Goal: Find specific page/section: Find specific page/section

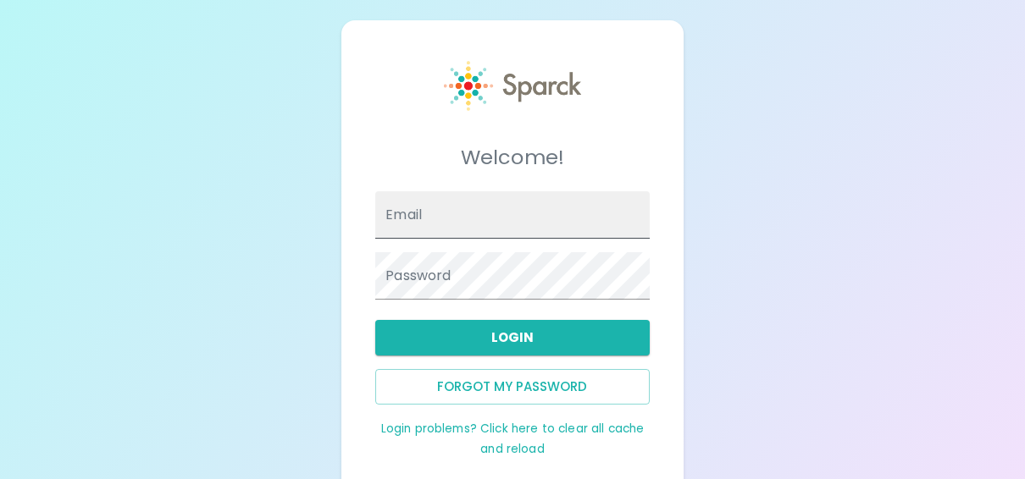
click at [545, 220] on input "Email" at bounding box center [512, 214] width 274 height 47
type input "[EMAIL_ADDRESS][DOMAIN_NAME]"
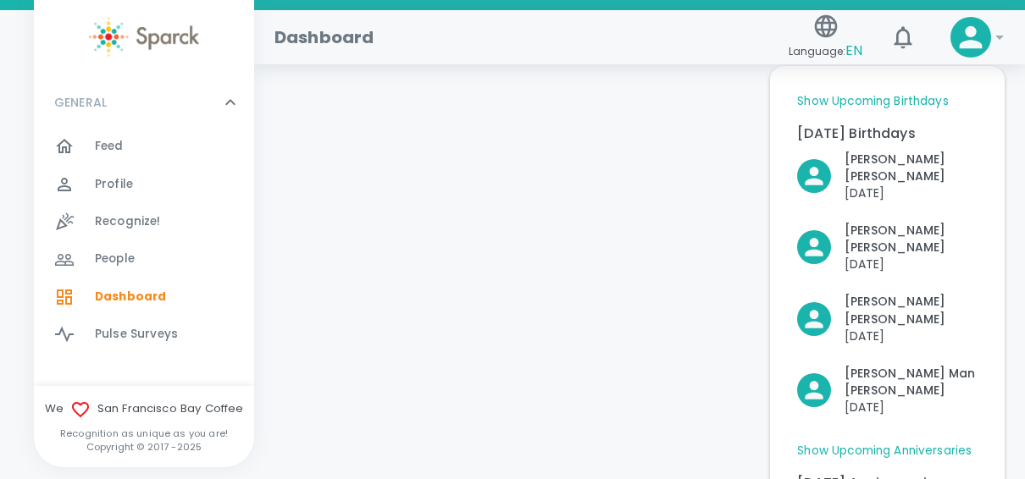
scroll to position [119, 0]
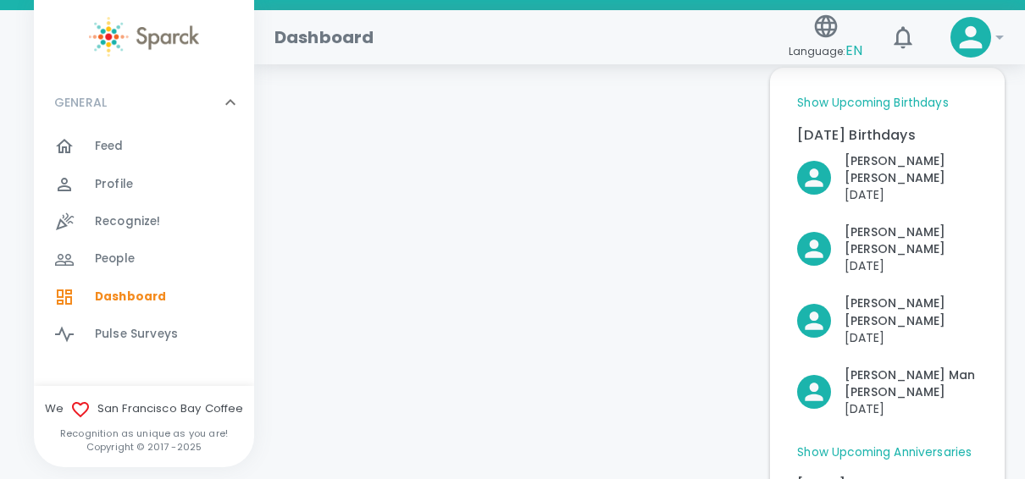
click at [119, 147] on span "Feed" at bounding box center [109, 146] width 29 height 17
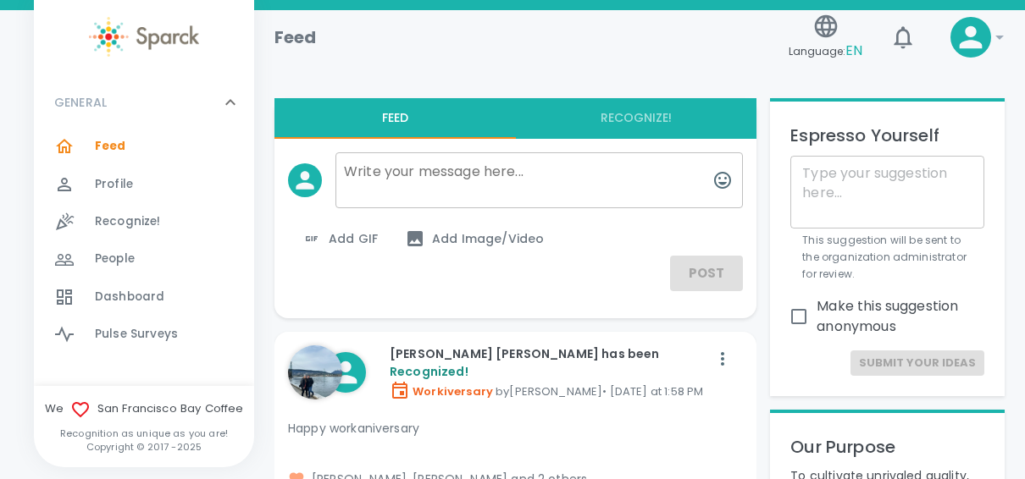
click at [108, 213] on span "Recognize!" at bounding box center [128, 221] width 66 height 17
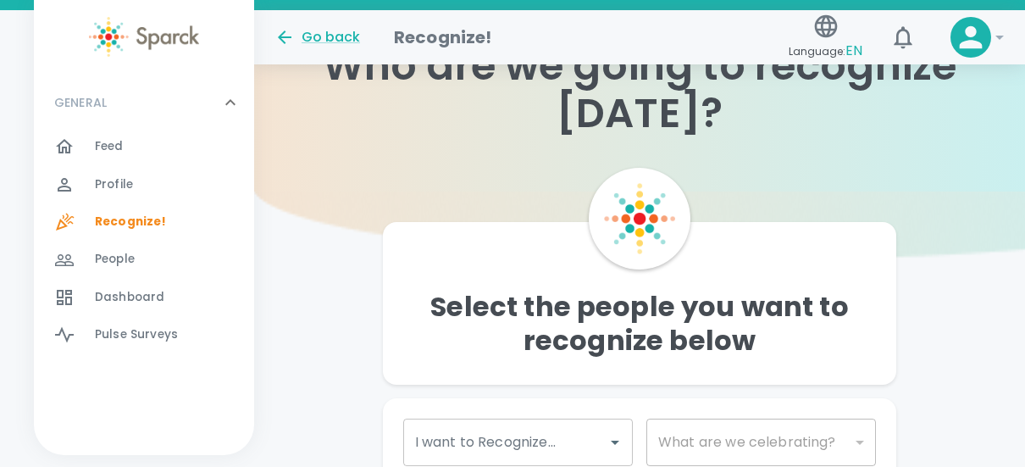
scroll to position [64, 0]
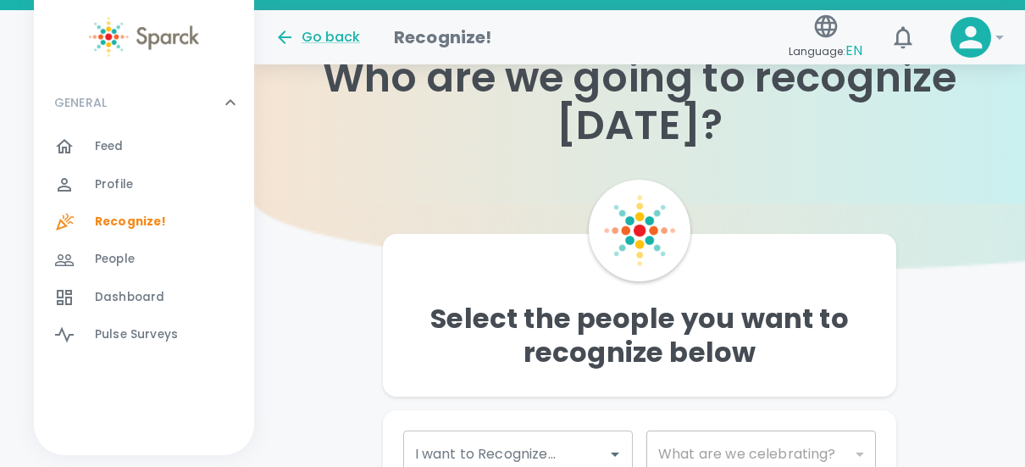
click at [119, 308] on span "Dashboard 0" at bounding box center [129, 297] width 69 height 24
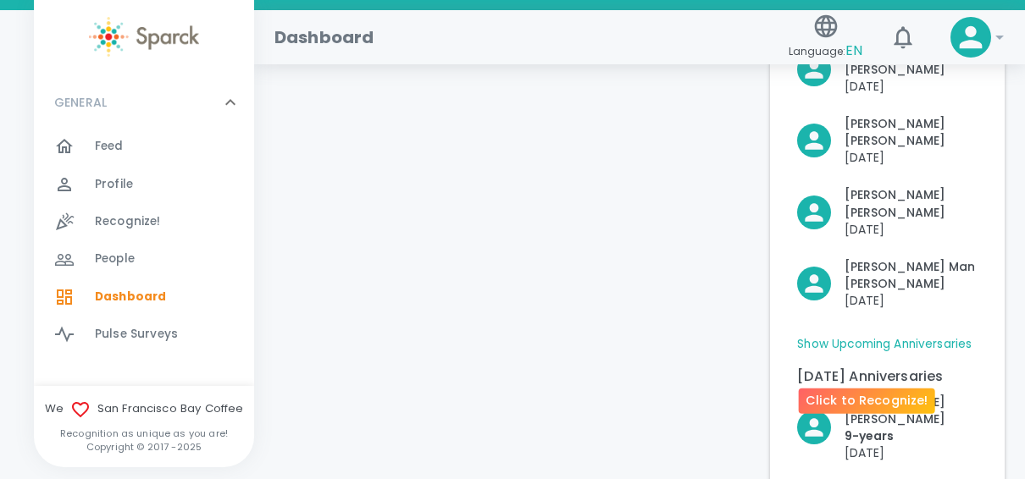
scroll to position [228, 0]
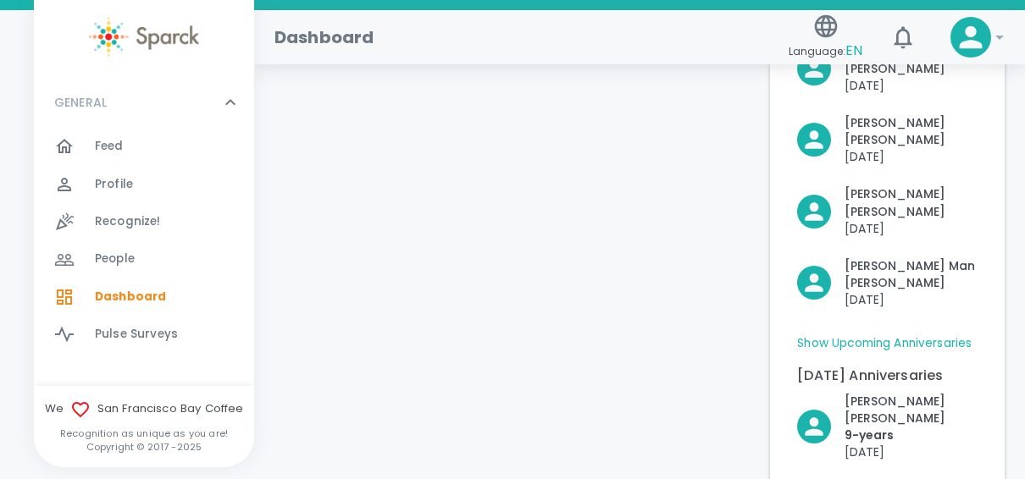
click at [932, 335] on link "Show Upcoming Anniversaries" at bounding box center [884, 343] width 174 height 17
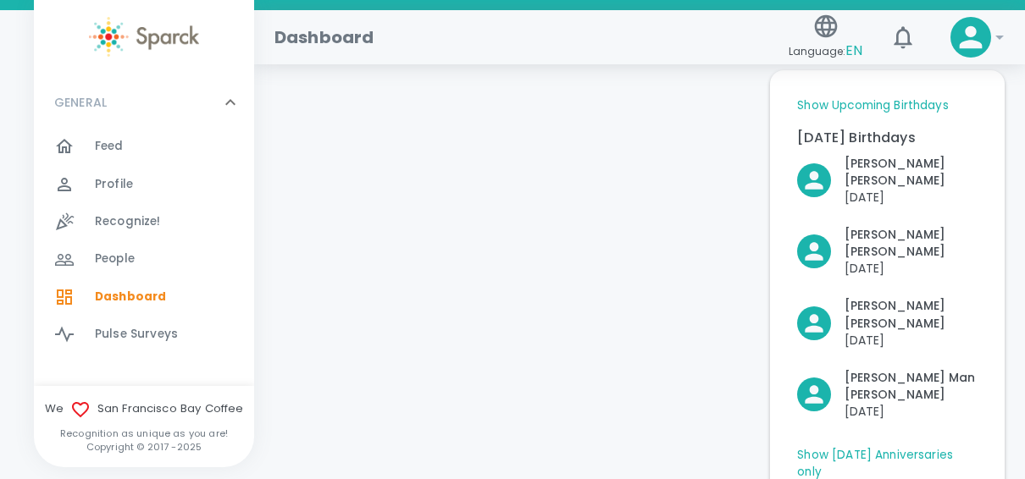
scroll to position [0, 0]
